Goal: Find specific page/section: Find specific page/section

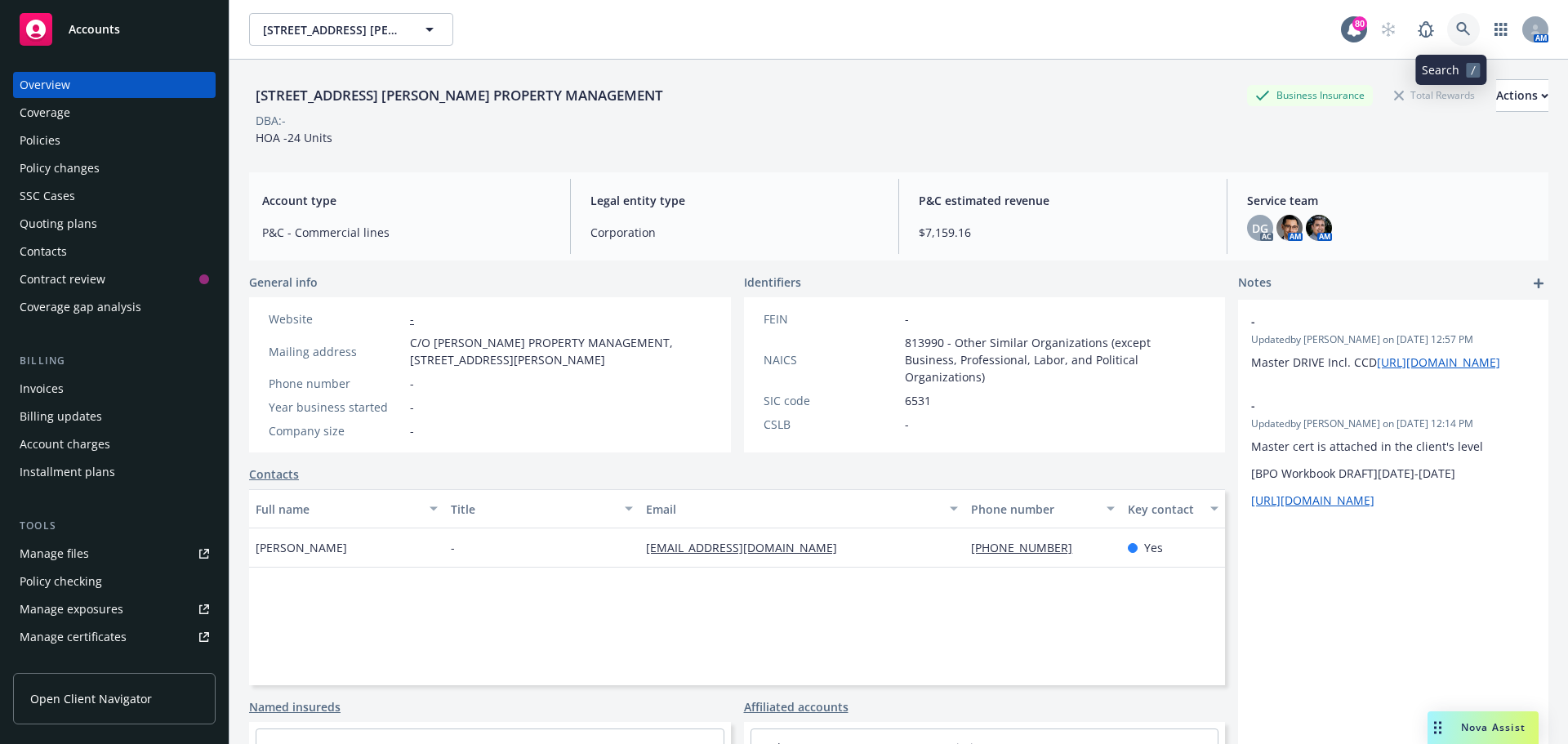
click at [1456, 25] on icon at bounding box center [1464, 30] width 15 height 15
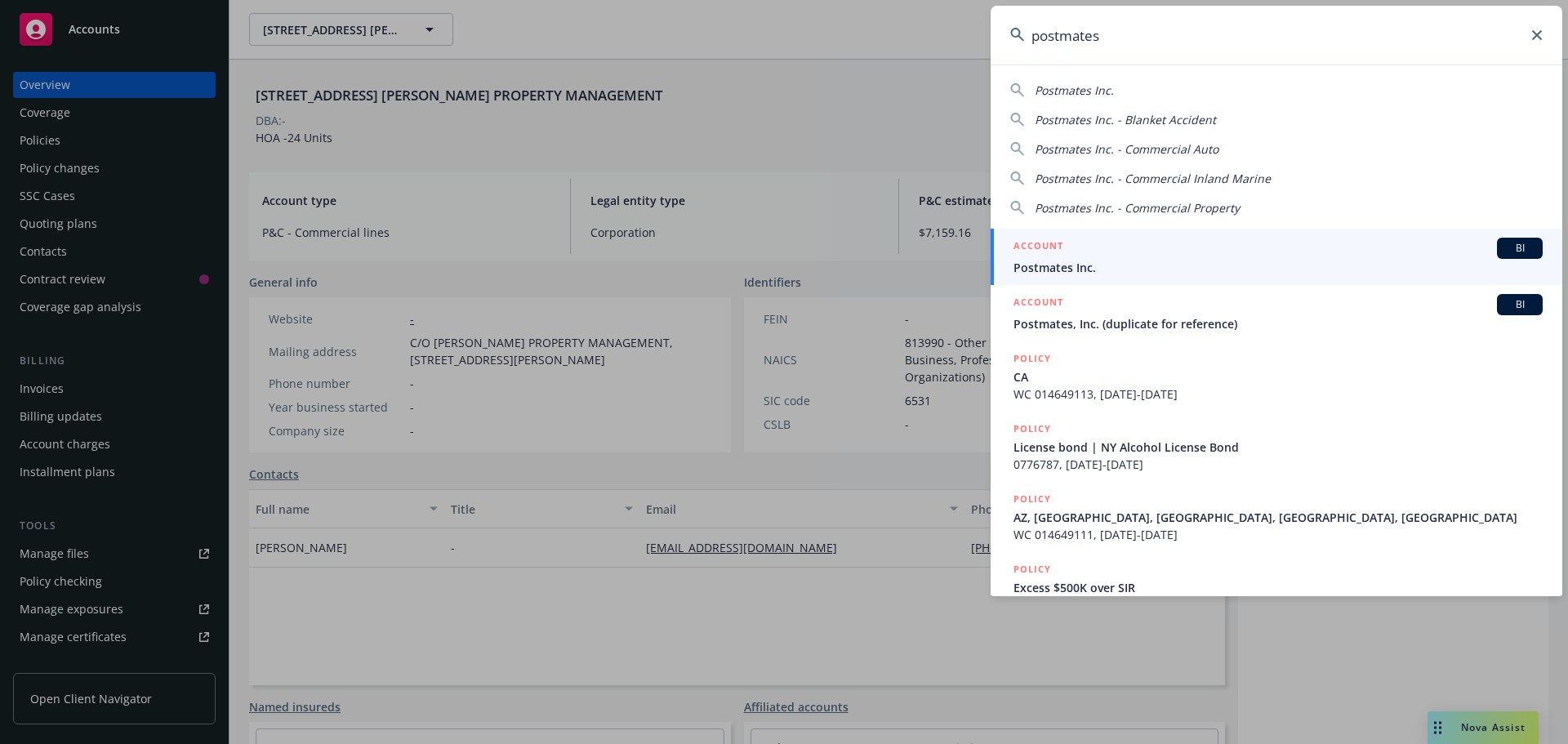
type input "postmates"
click at [1089, 263] on span "Postmates Inc." at bounding box center [1278, 267] width 530 height 17
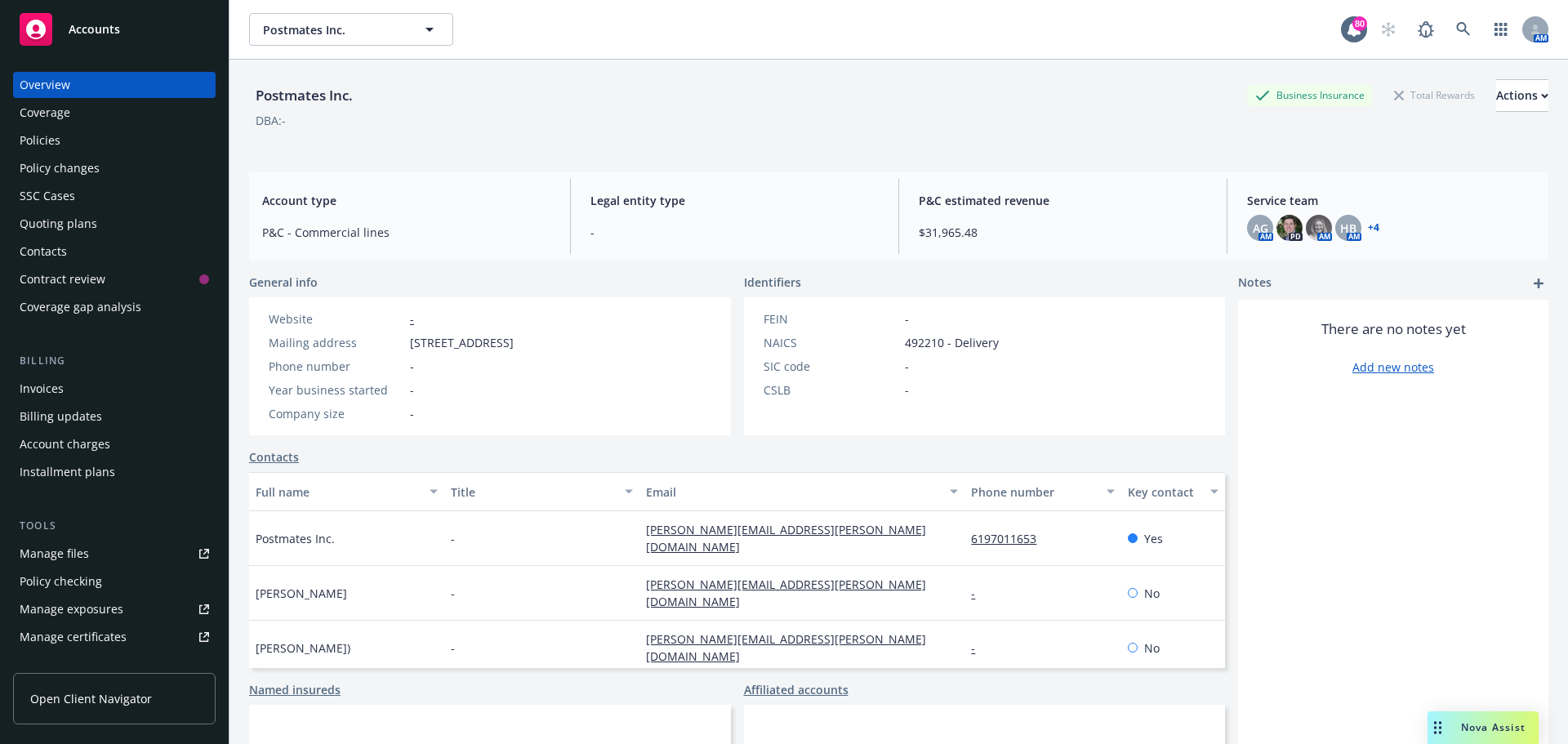
click at [62, 139] on div "Policies" at bounding box center [114, 141] width 190 height 27
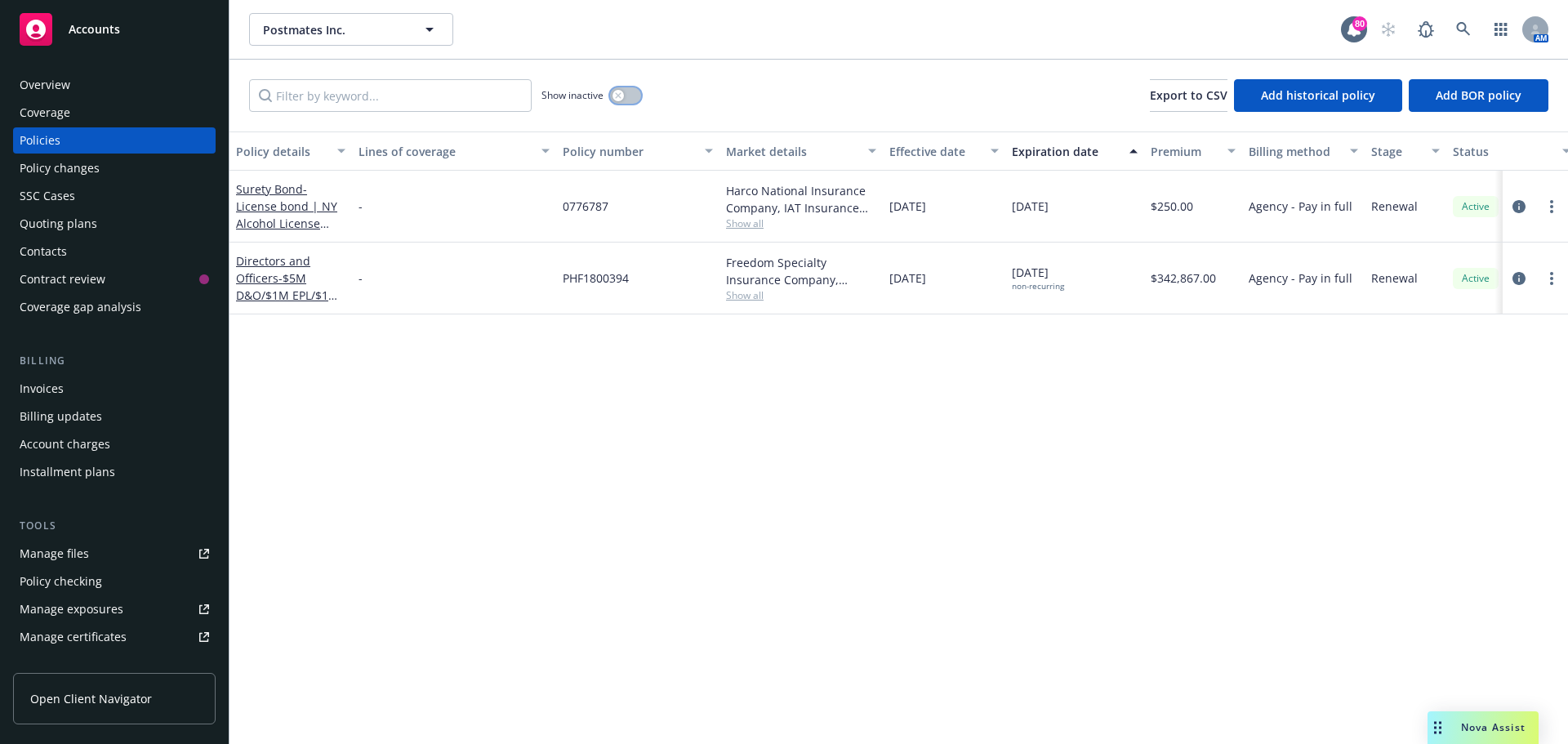
click at [636, 92] on button "button" at bounding box center [625, 95] width 31 height 17
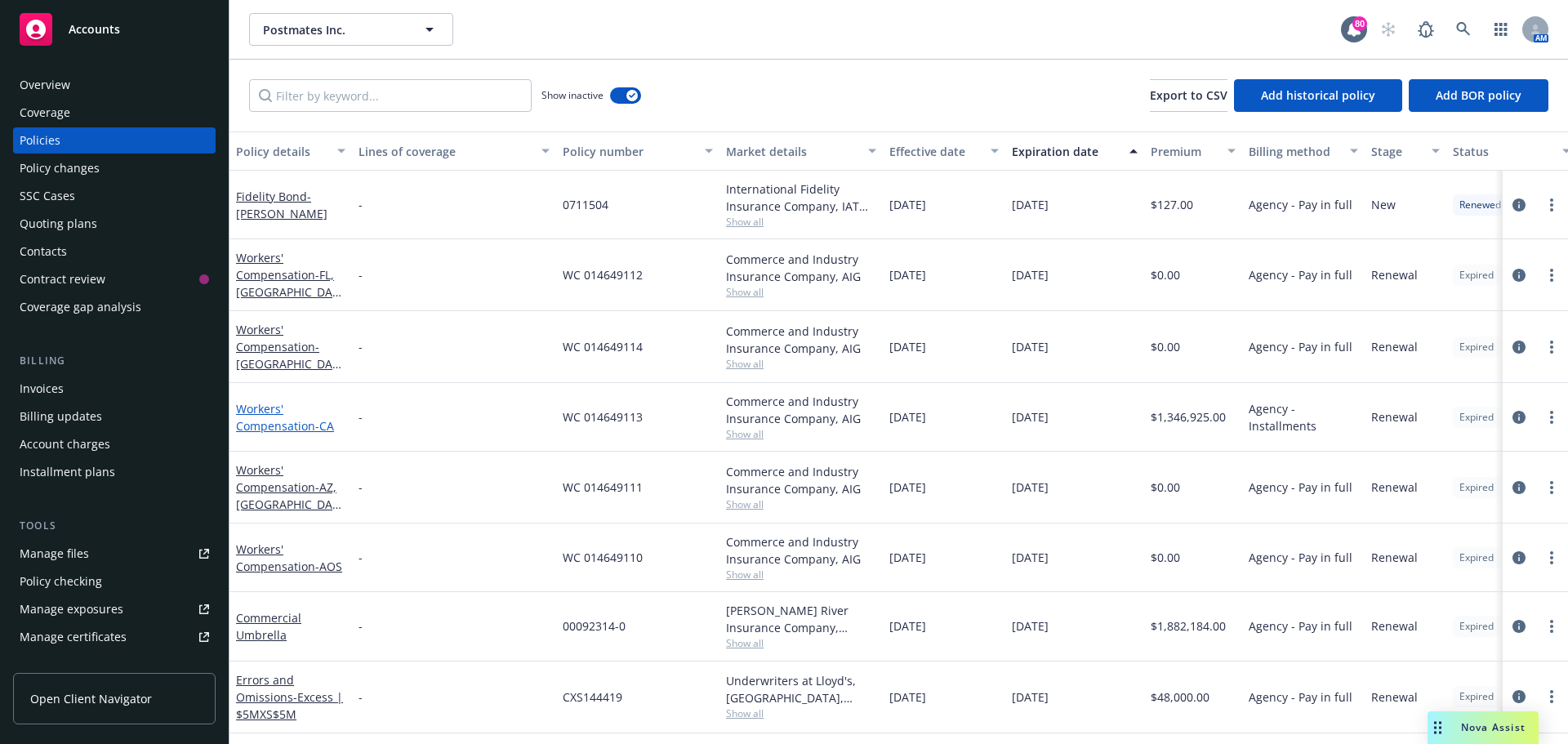
click at [293, 423] on link "Workers' Compensation - [GEOGRAPHIC_DATA]" at bounding box center [285, 417] width 98 height 32
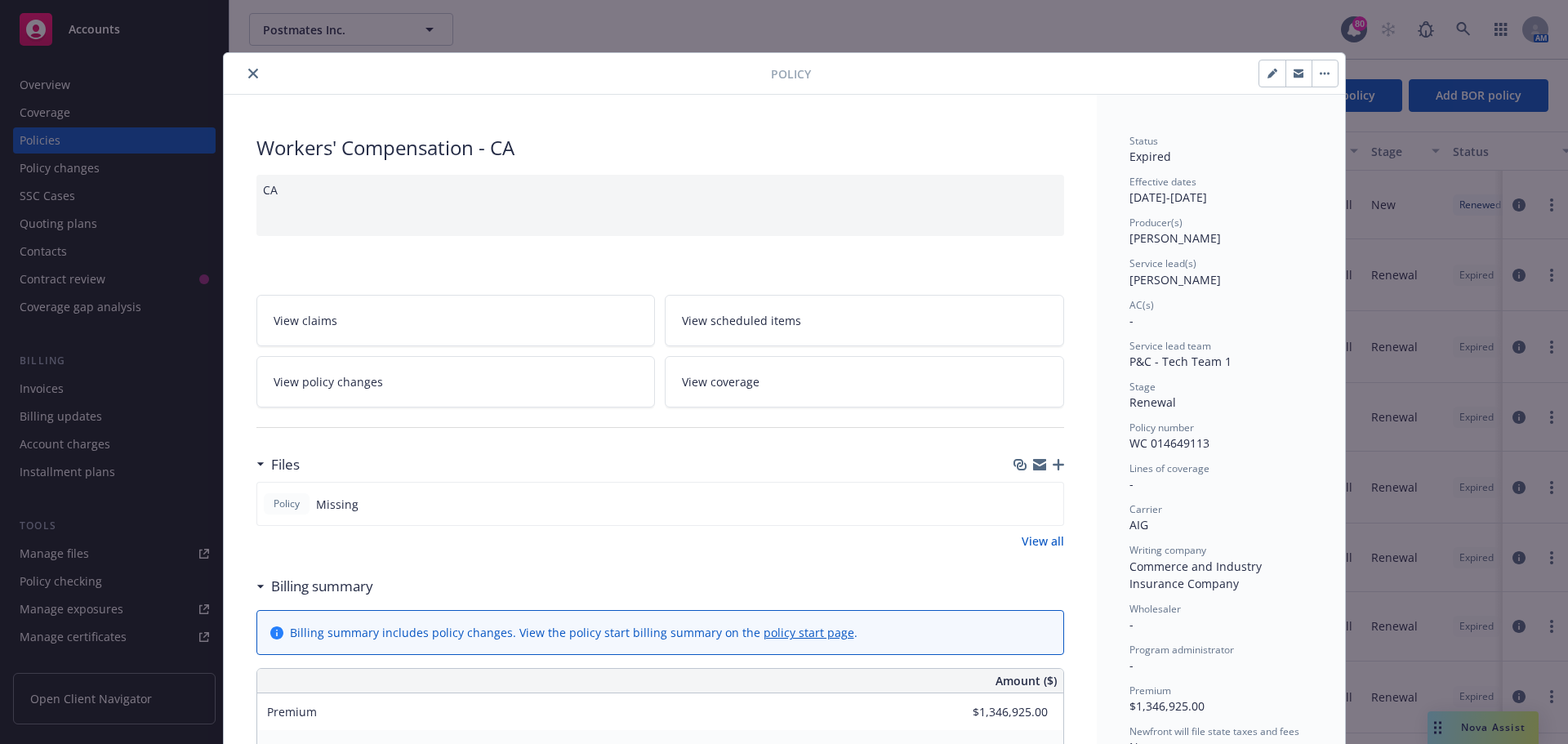
click at [249, 73] on icon "close" at bounding box center [254, 74] width 10 height 10
